Goal: Task Accomplishment & Management: Manage account settings

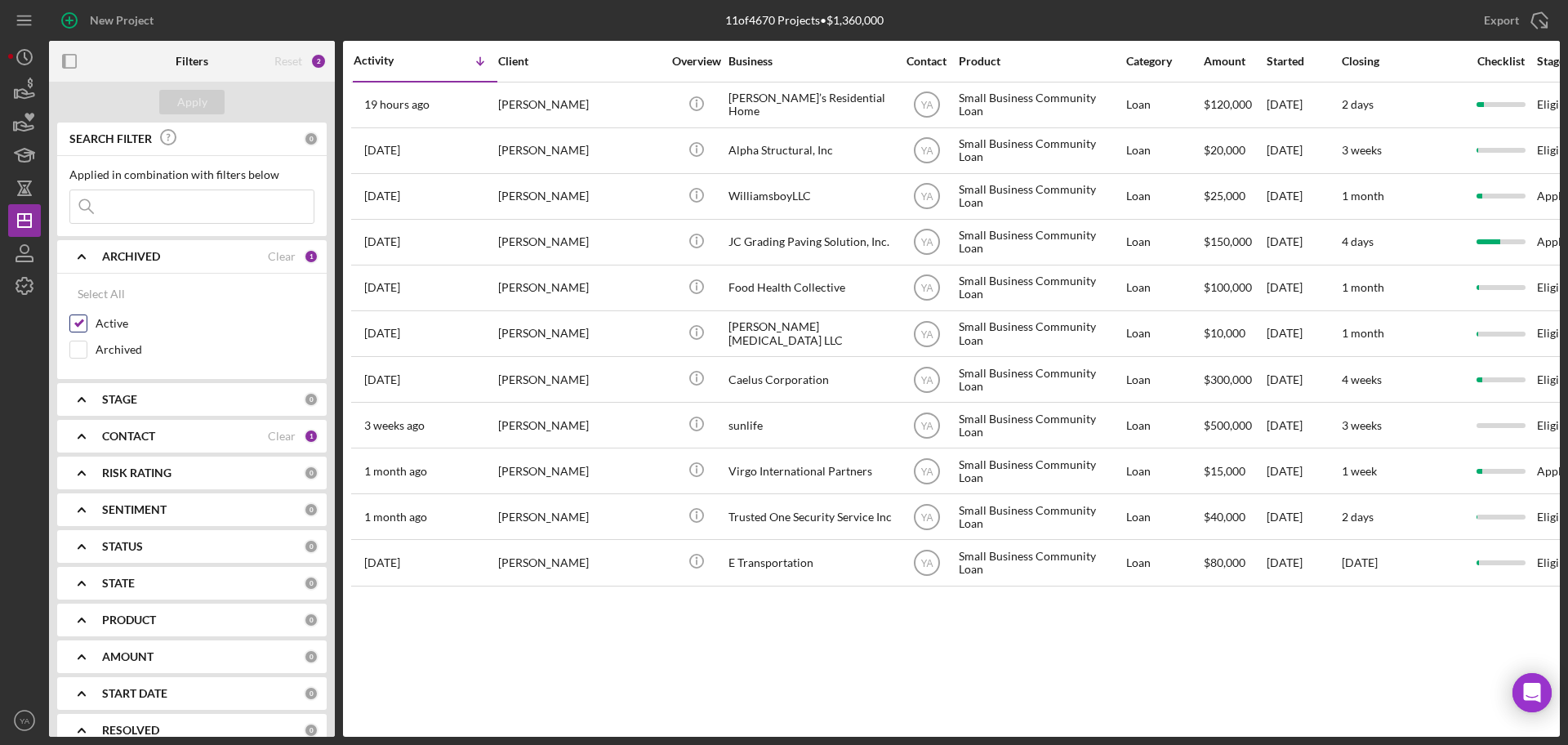
click at [100, 316] on label "Active" at bounding box center [205, 324] width 219 height 16
click at [87, 316] on input "Active" at bounding box center [78, 324] width 16 height 16
checkbox input "false"
click at [165, 436] on div "CONTACT" at bounding box center [185, 436] width 166 height 13
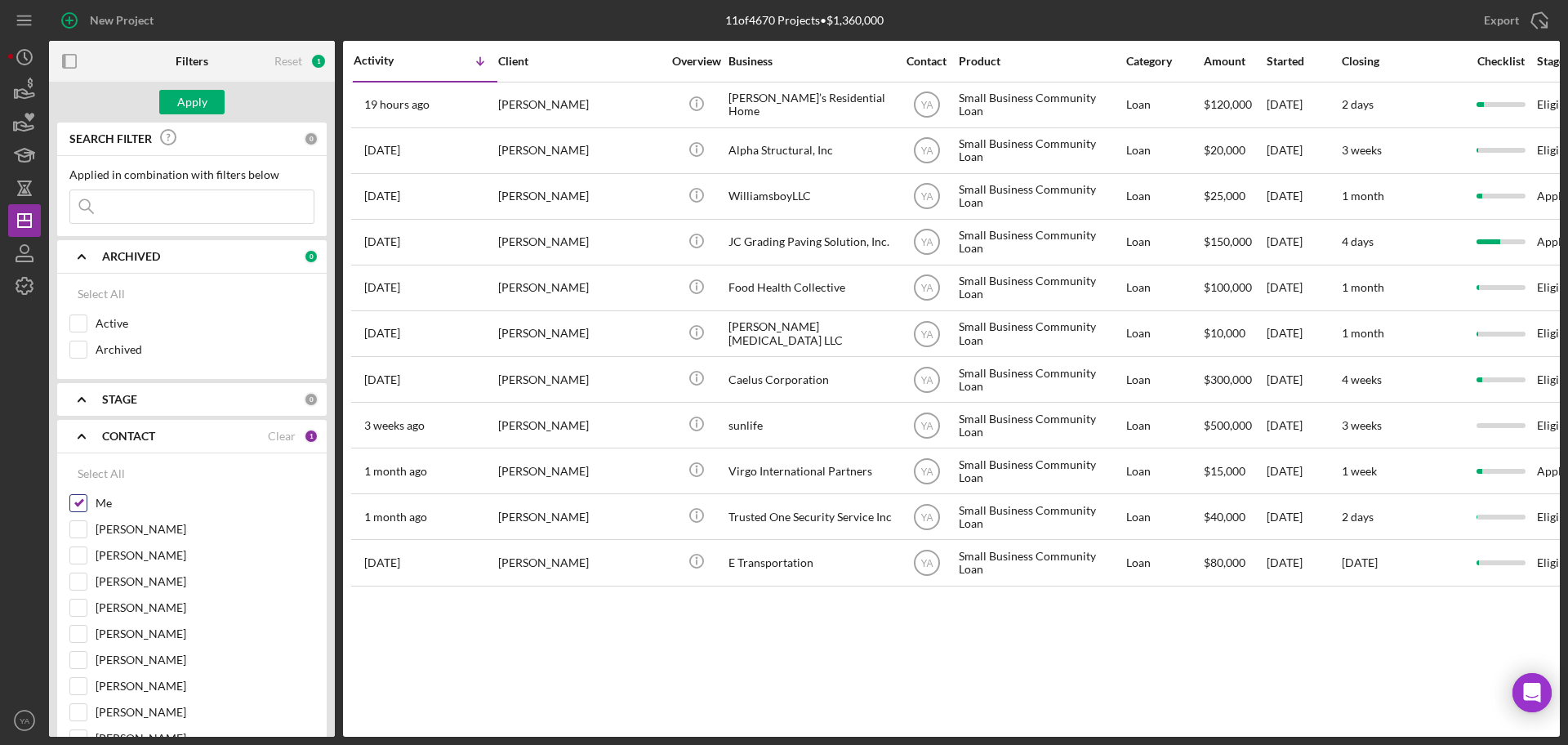
click at [78, 499] on input "Me" at bounding box center [78, 503] width 16 height 16
checkbox input "false"
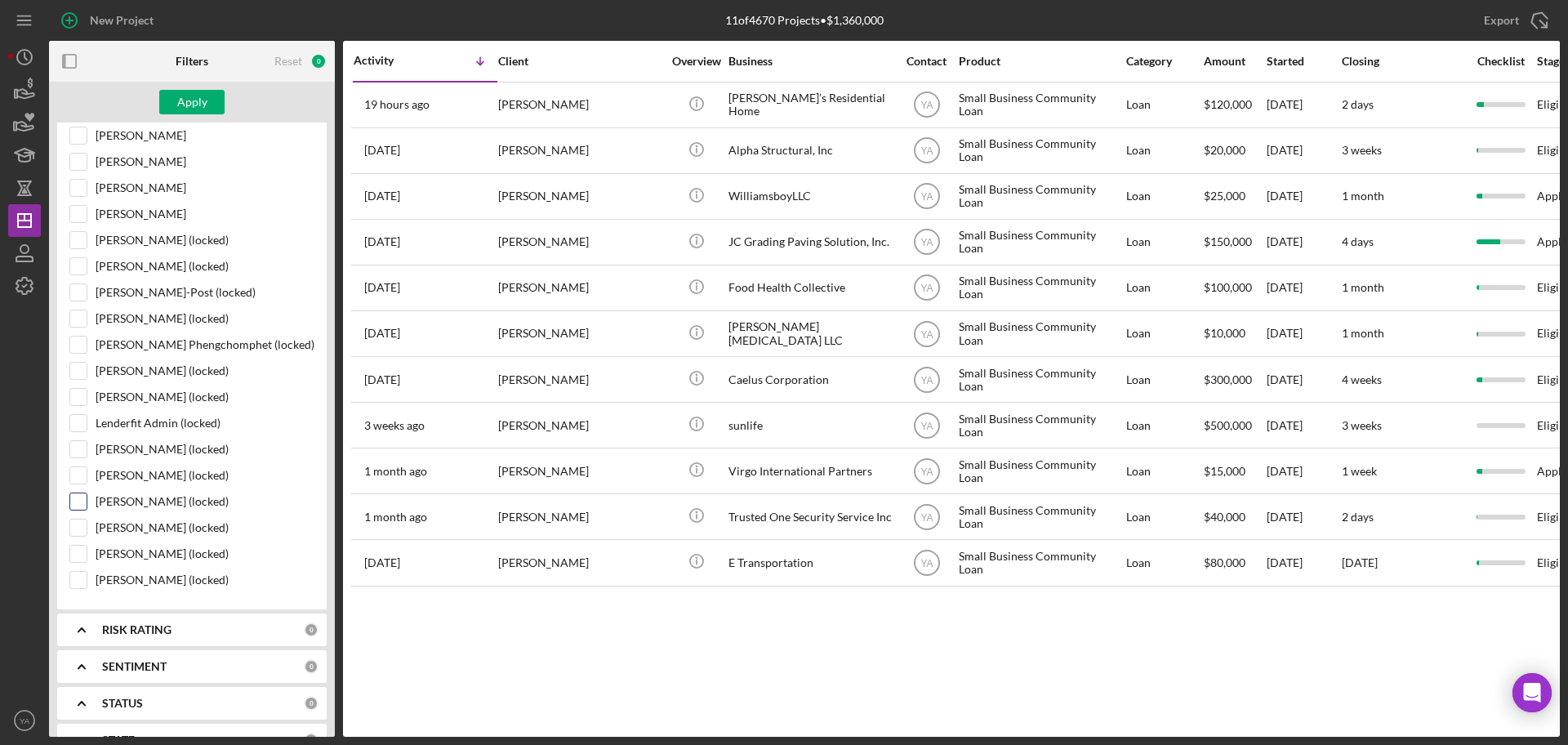
scroll to position [1123, 0]
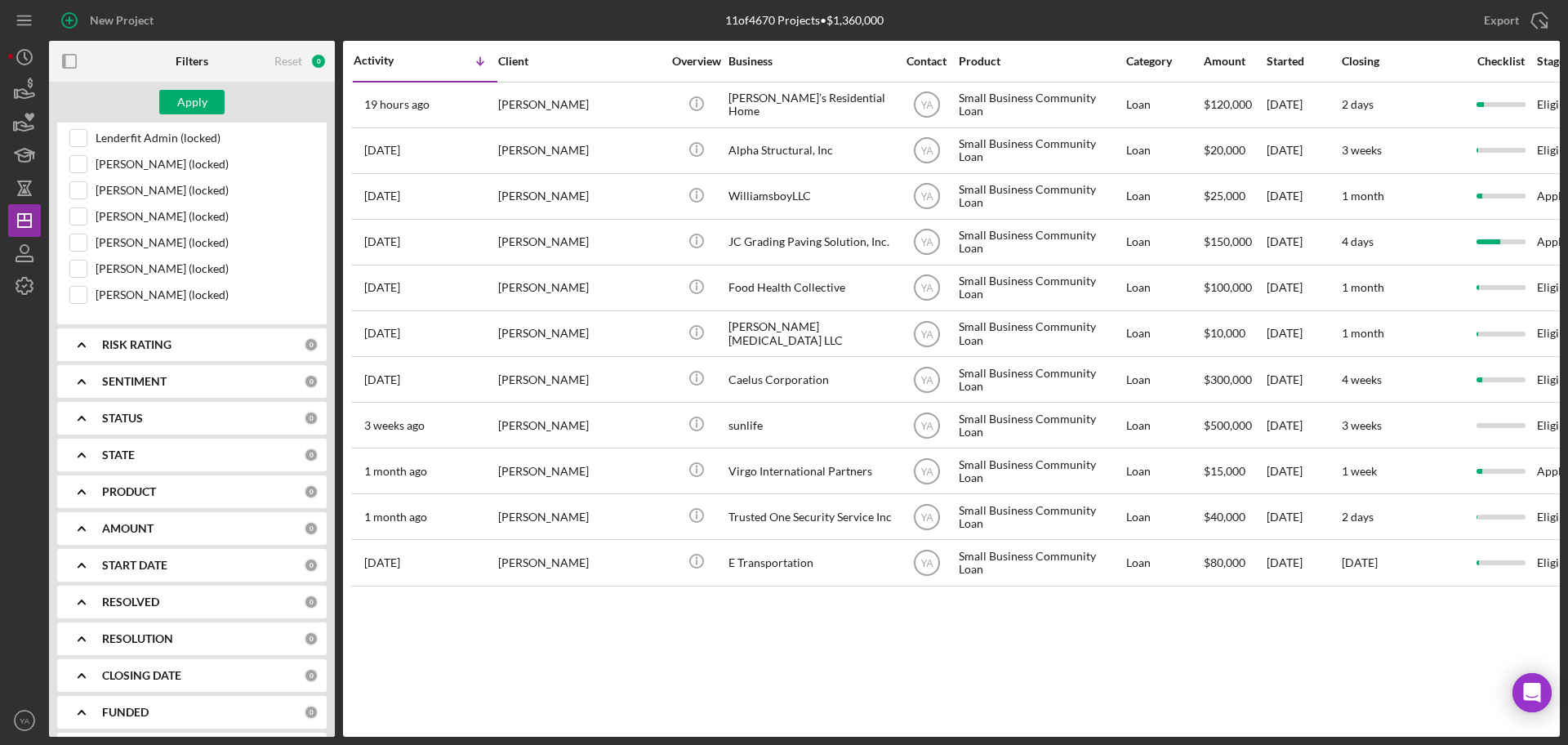
click at [159, 491] on div "PRODUCT" at bounding box center [202, 491] width 201 height 13
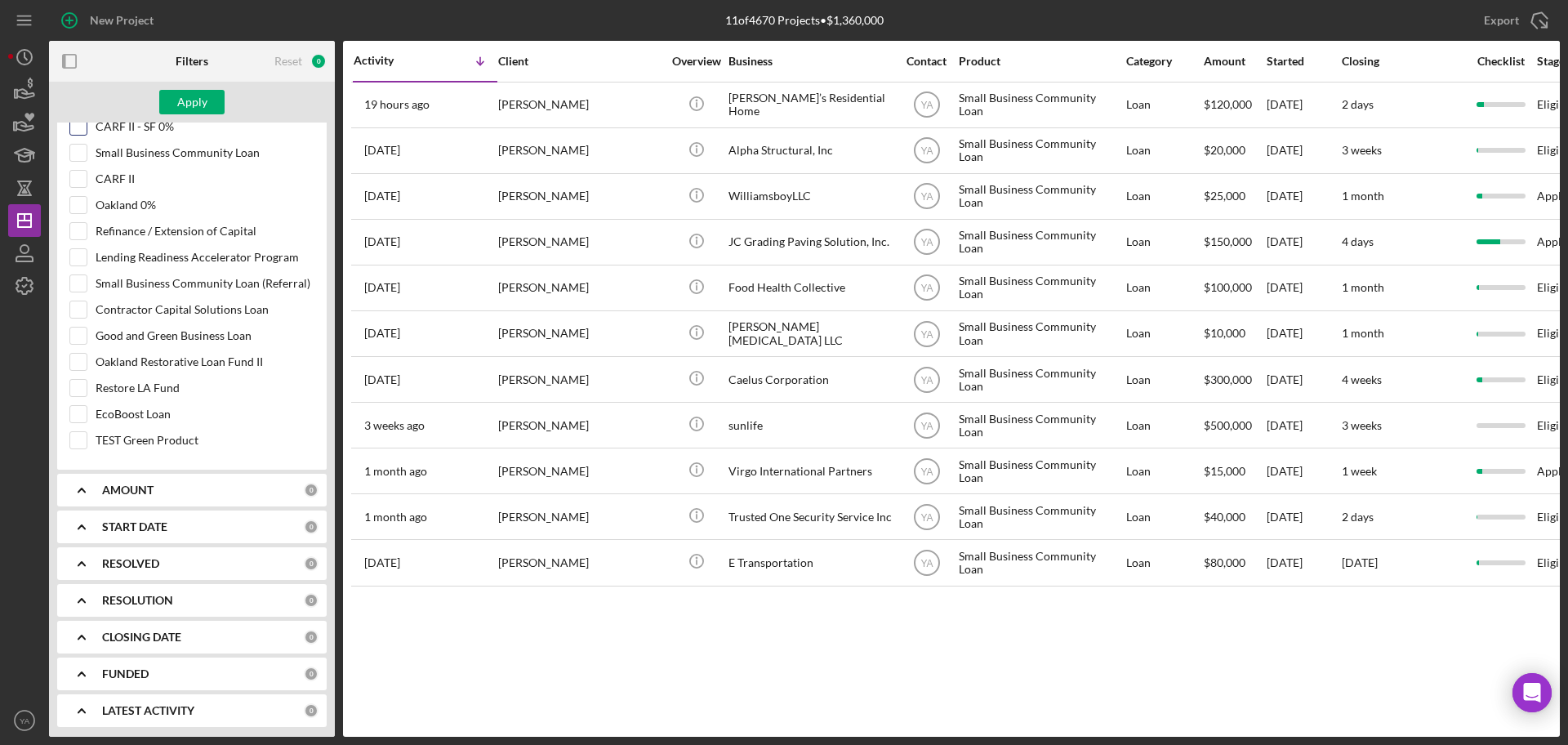
scroll to position [1637, 0]
click at [83, 391] on input "Restore LA Fund" at bounding box center [78, 386] width 16 height 16
click at [204, 102] on div "Apply" at bounding box center [191, 102] width 30 height 25
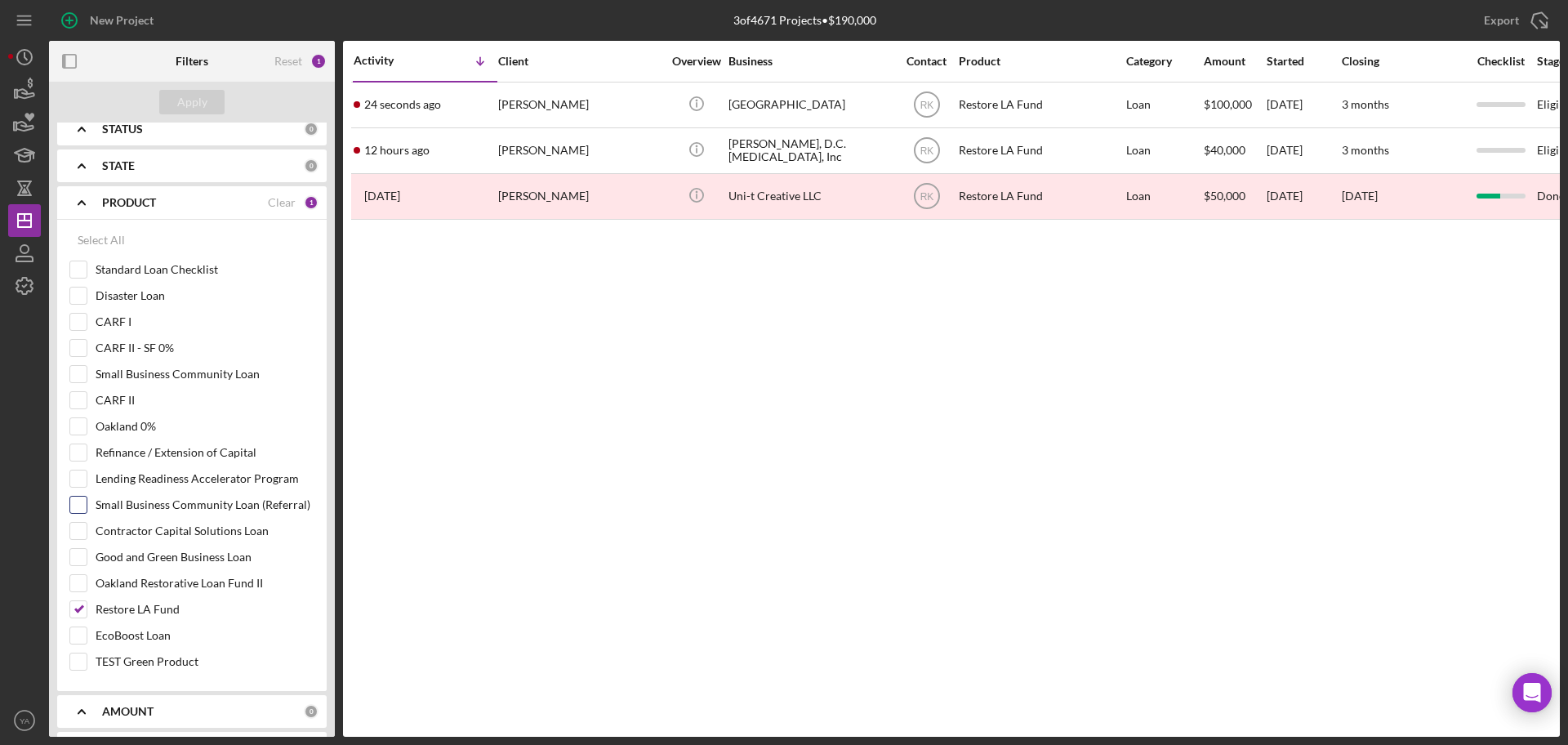
scroll to position [1535, 0]
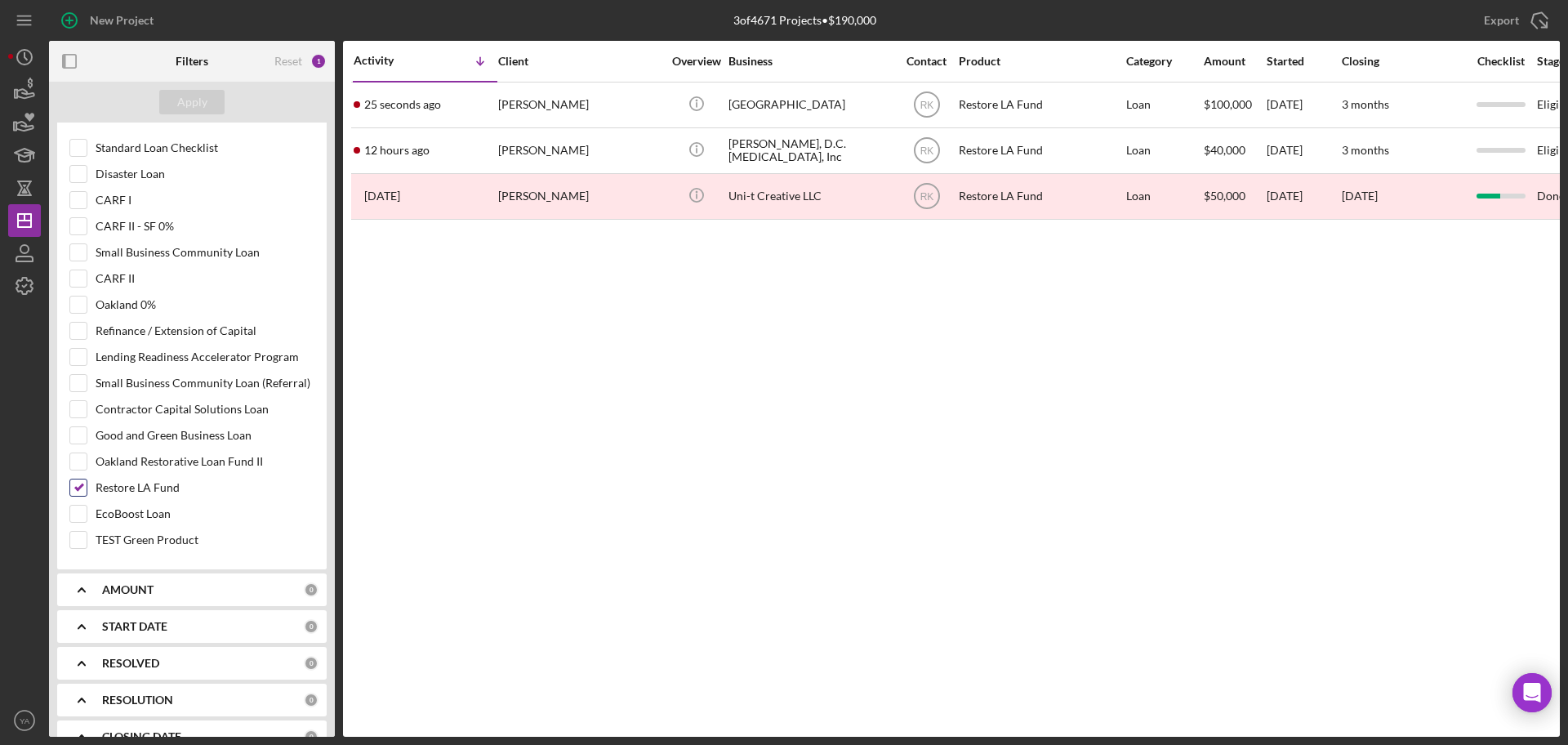
click at [83, 484] on input "Restore LA Fund" at bounding box center [78, 488] width 16 height 16
checkbox input "false"
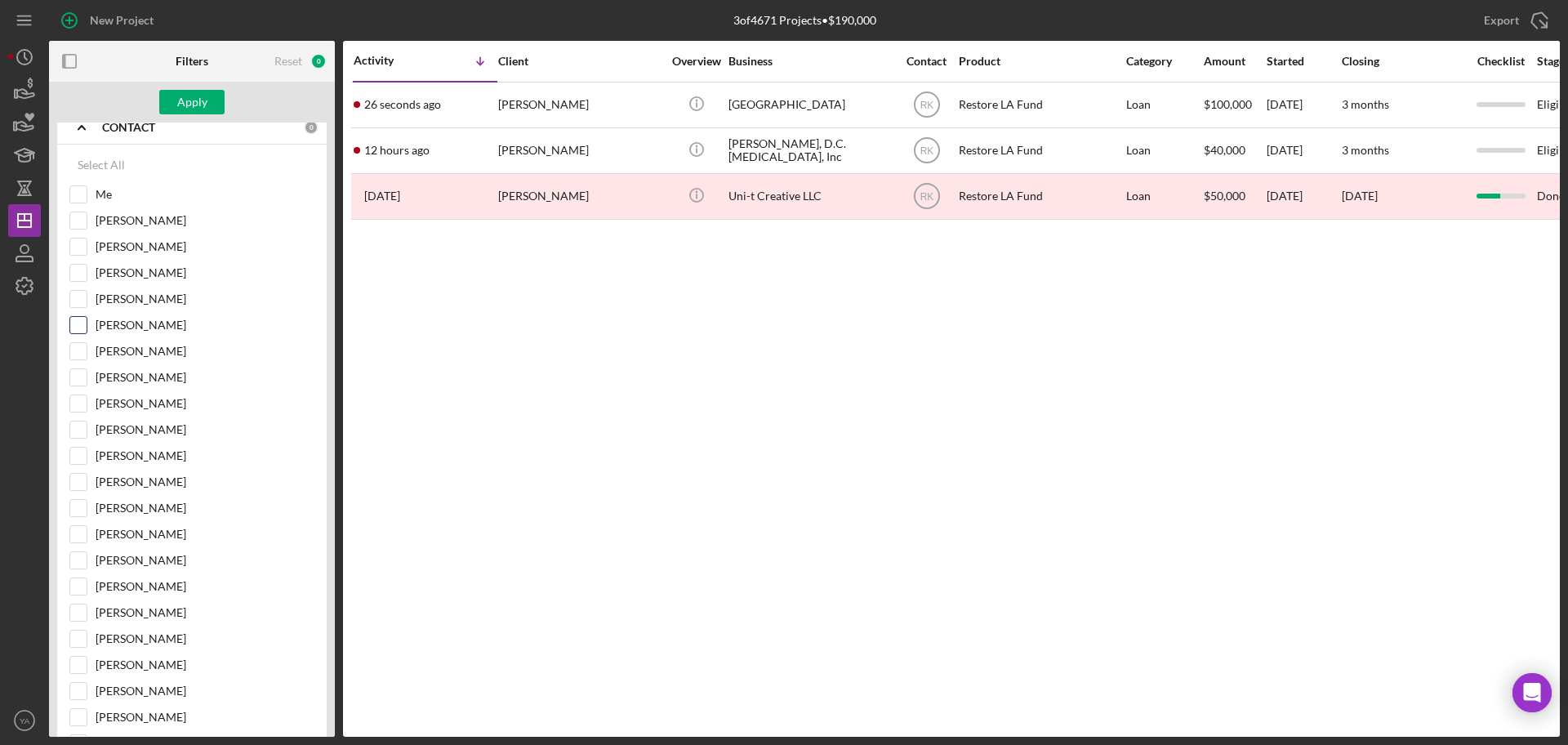
scroll to position [0, 0]
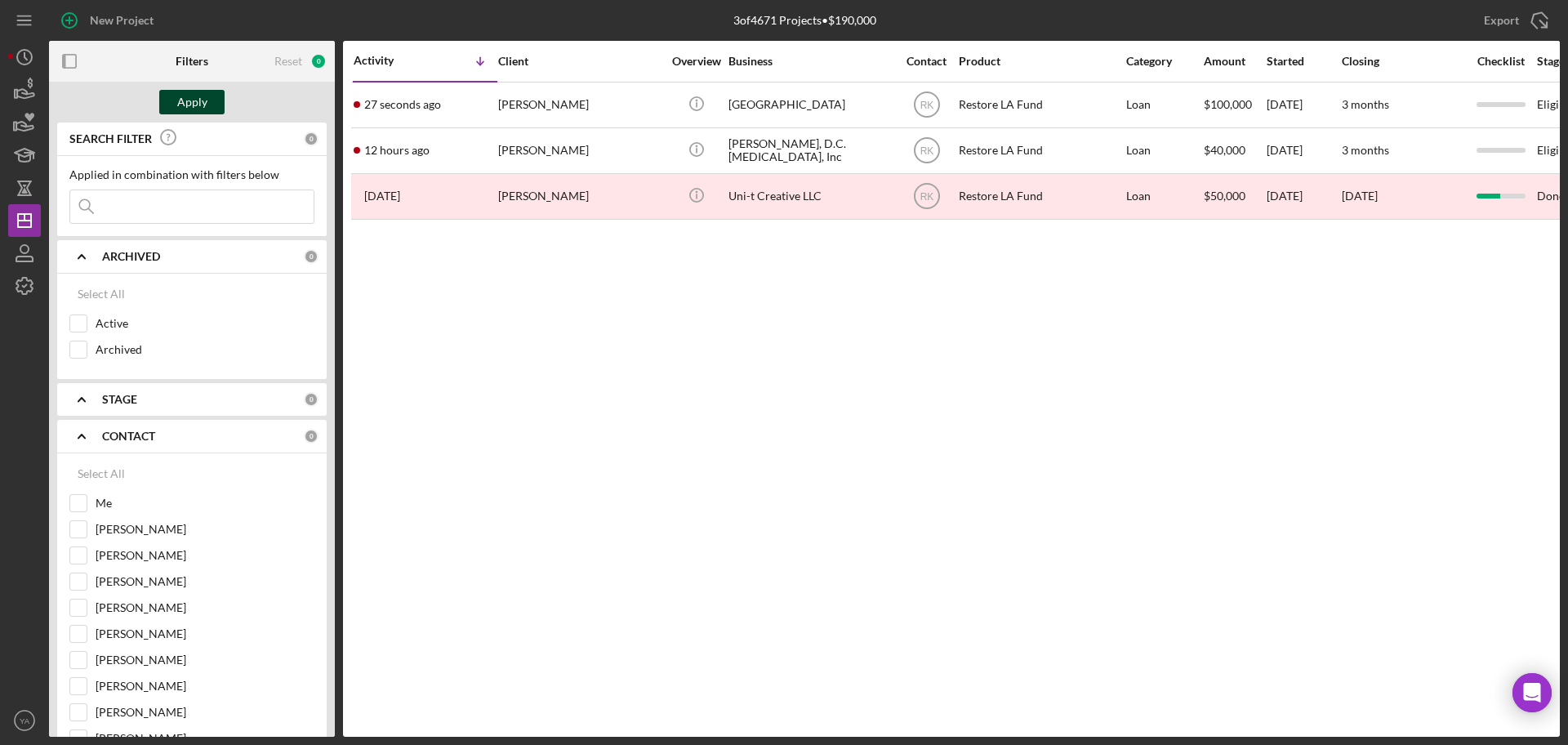
click at [174, 98] on button "Apply" at bounding box center [192, 102] width 66 height 25
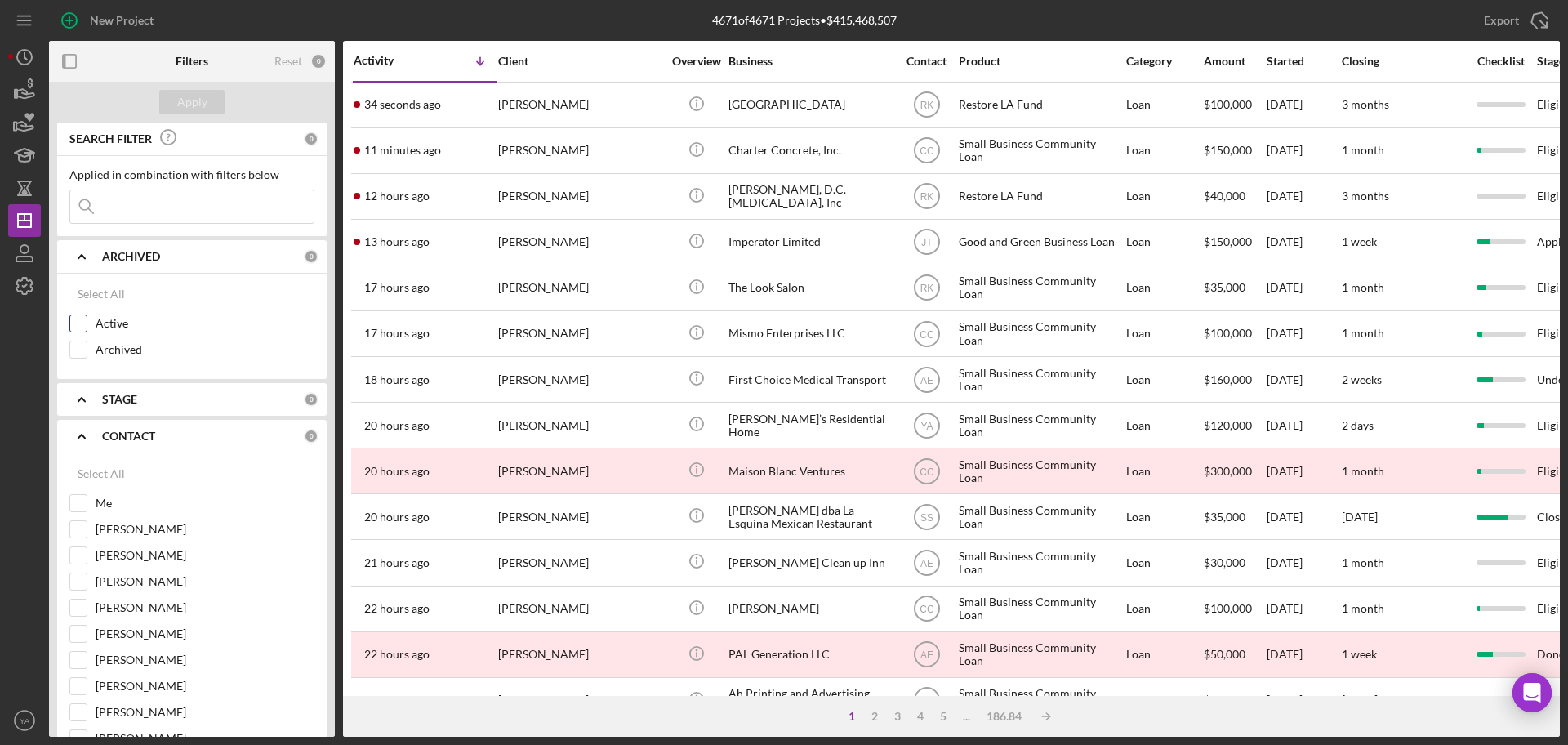
click at [75, 326] on input "Active" at bounding box center [78, 324] width 16 height 16
checkbox input "true"
click at [77, 508] on input "Me" at bounding box center [78, 503] width 16 height 16
checkbox input "true"
click at [201, 108] on div "Apply" at bounding box center [191, 102] width 30 height 25
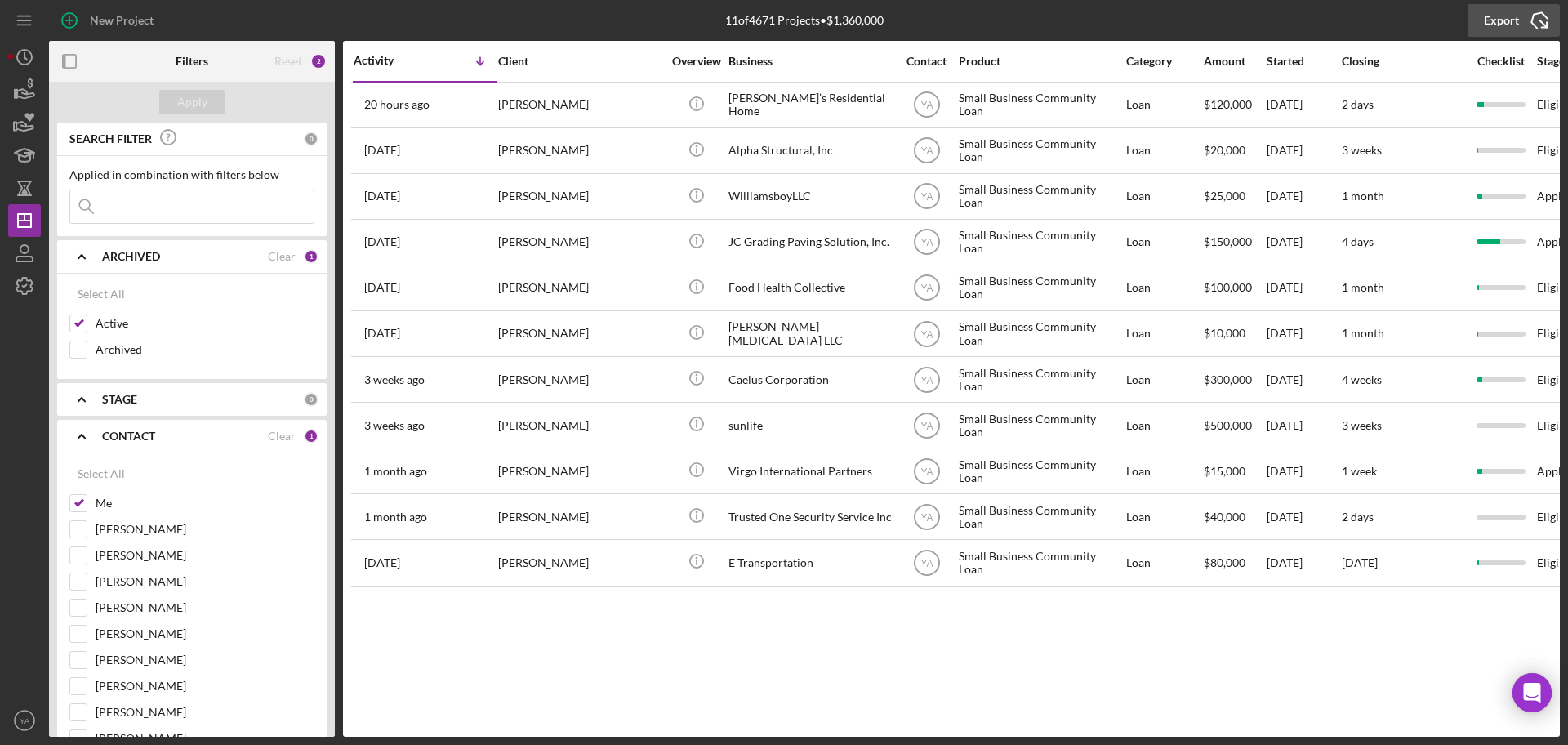
drag, startPoint x: 1558, startPoint y: 23, endPoint x: 1550, endPoint y: 34, distance: 13.6
click at [1550, 34] on icon "Icon/Export" at bounding box center [1540, 20] width 41 height 41
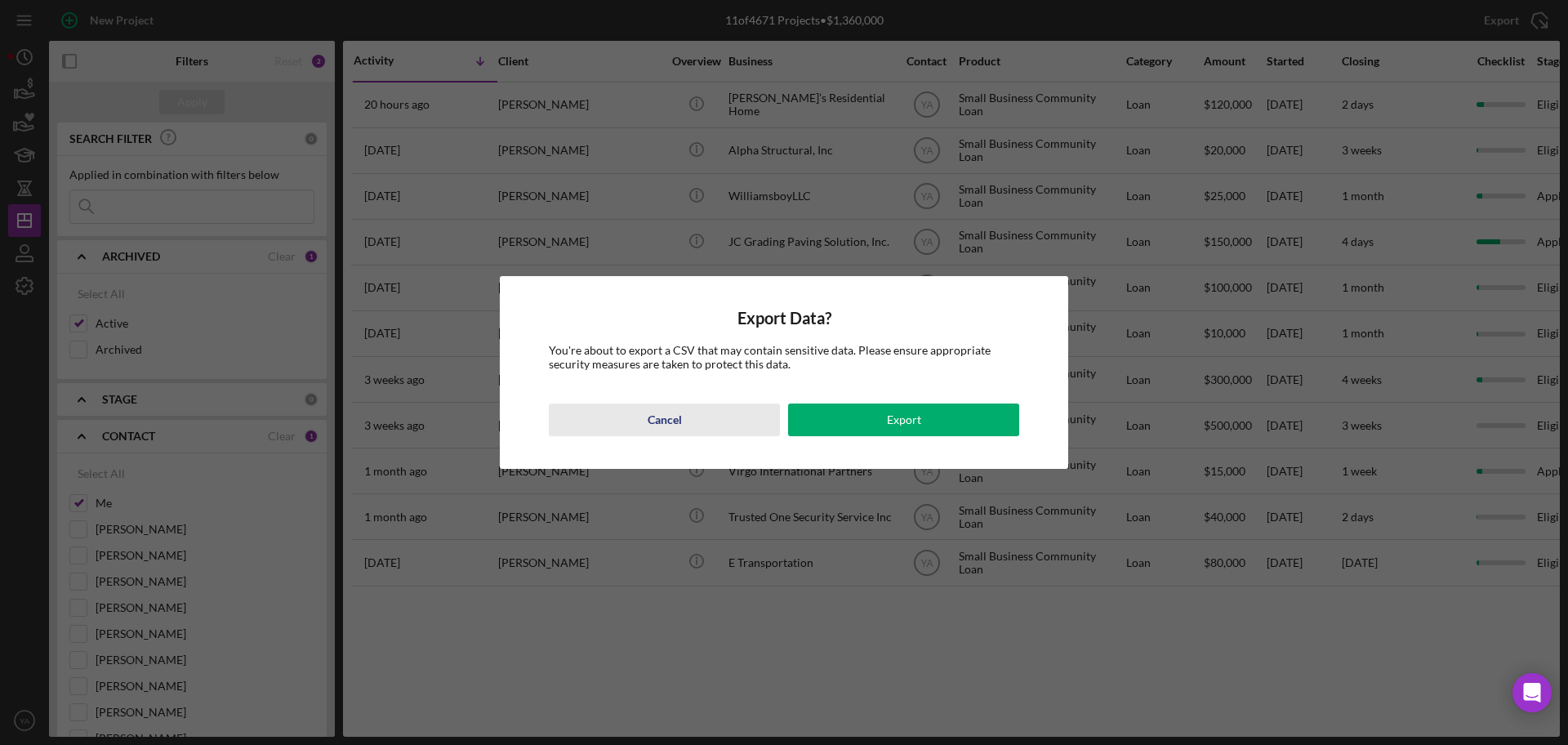
click at [676, 426] on div "Cancel" at bounding box center [665, 420] width 35 height 33
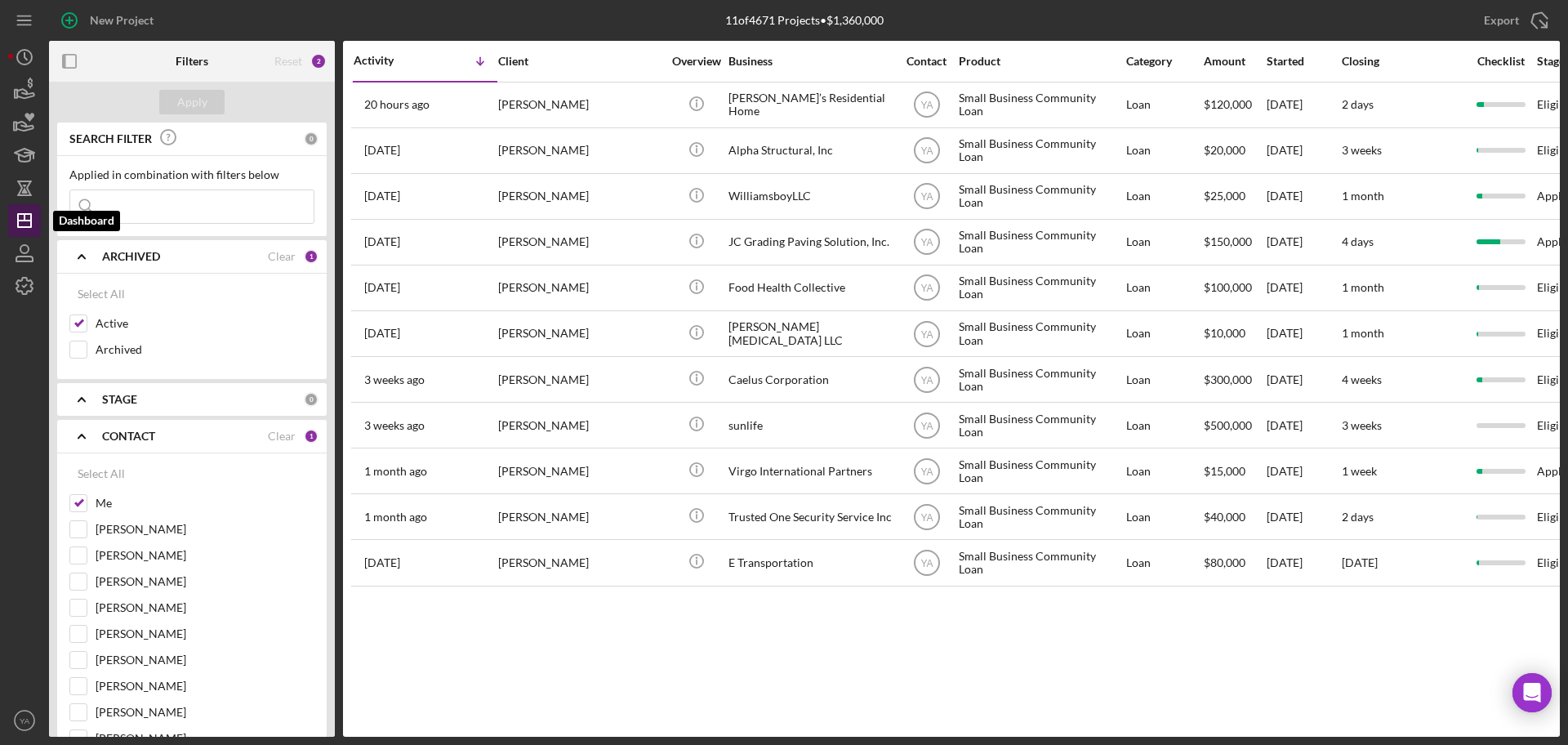
click at [33, 212] on icon "Icon/Dashboard" at bounding box center [24, 221] width 41 height 41
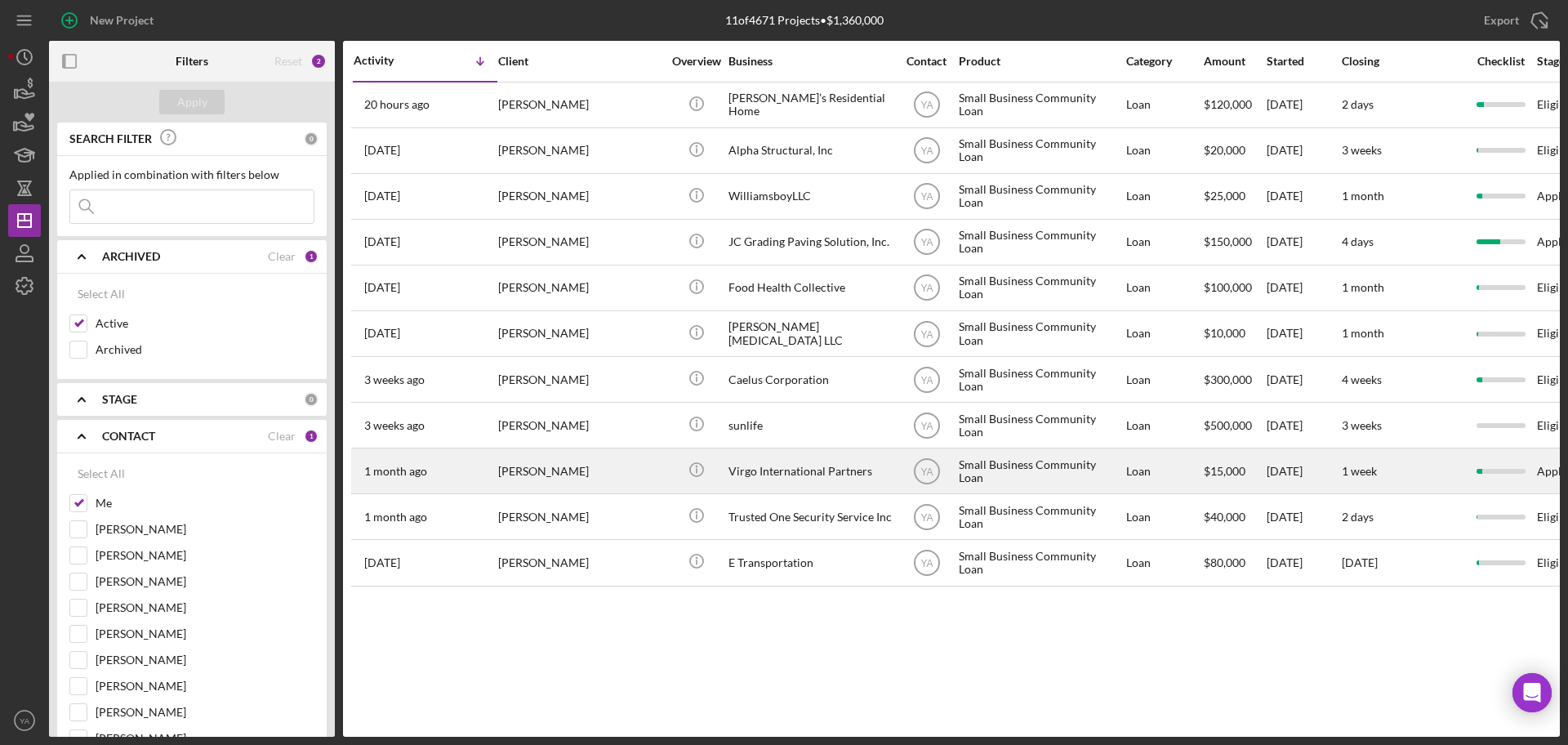
click at [1238, 479] on div "$15,000" at bounding box center [1234, 471] width 61 height 43
